Goal: Navigation & Orientation: Find specific page/section

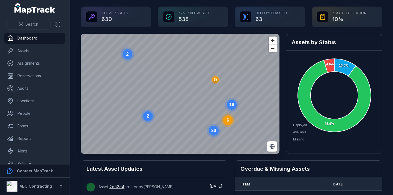
click at [38, 52] on link "Assets" at bounding box center [34, 50] width 61 height 11
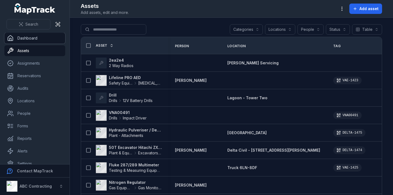
click at [42, 39] on link "Dashboard" at bounding box center [34, 38] width 61 height 11
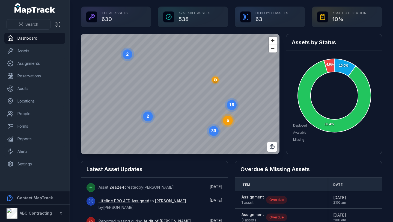
click at [67, 7] on header at bounding box center [35, 9] width 70 height 13
click at [34, 9] on icon "MapTrack" at bounding box center [39, 10] width 34 height 7
